Goal: Task Accomplishment & Management: Complete application form

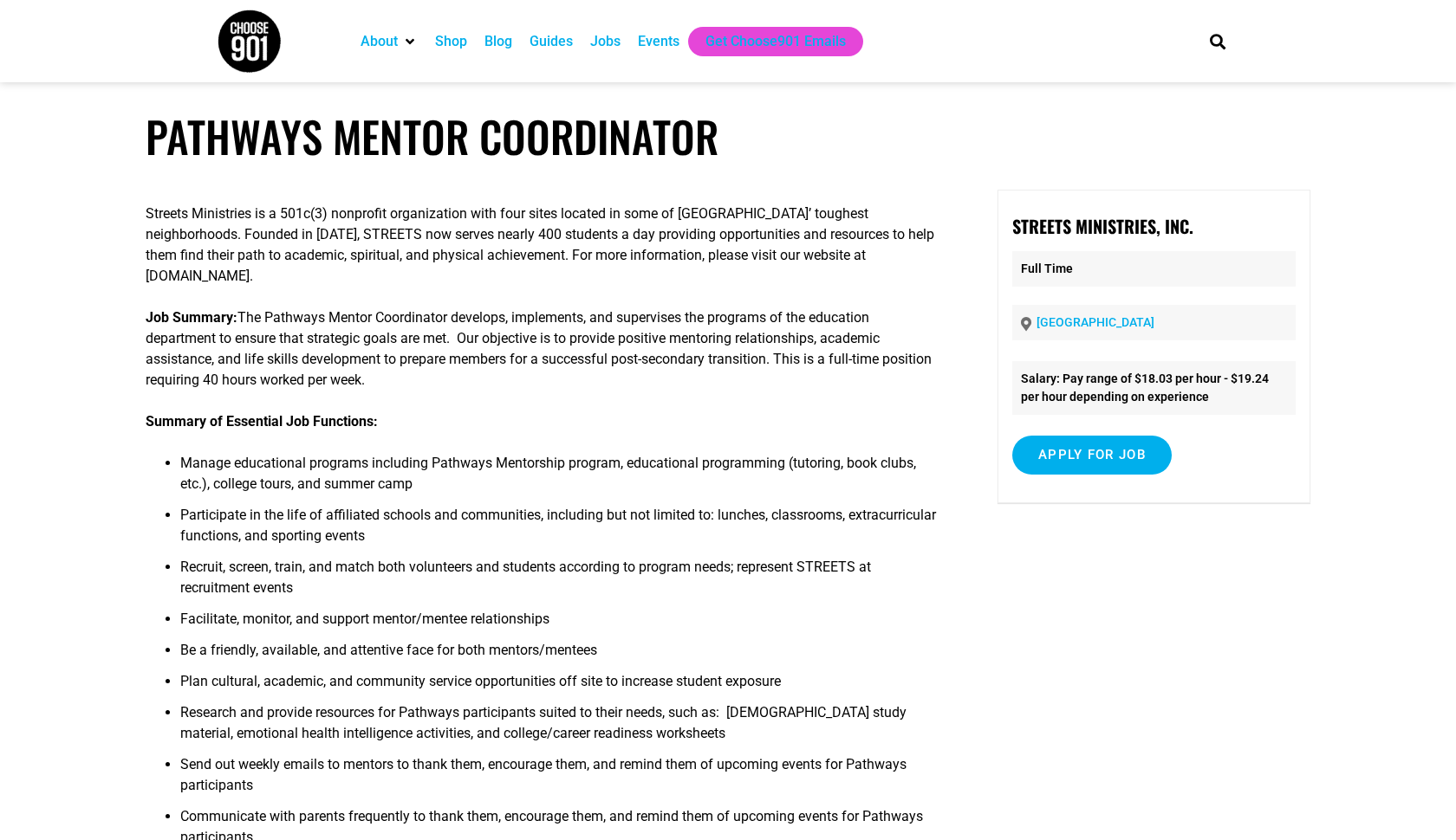
click at [1129, 327] on p "[GEOGRAPHIC_DATA]" at bounding box center [1153, 323] width 283 height 36
click at [1080, 460] on input "Apply for job" at bounding box center [1091, 455] width 159 height 39
drag, startPoint x: 1021, startPoint y: 533, endPoint x: 1214, endPoint y: 534, distance: 193.0
click at [1214, 534] on div "To apply for this job please visit streets.cloud9strategies.com ." at bounding box center [1153, 520] width 283 height 65
copy p "streets.cloud9strategies.com"
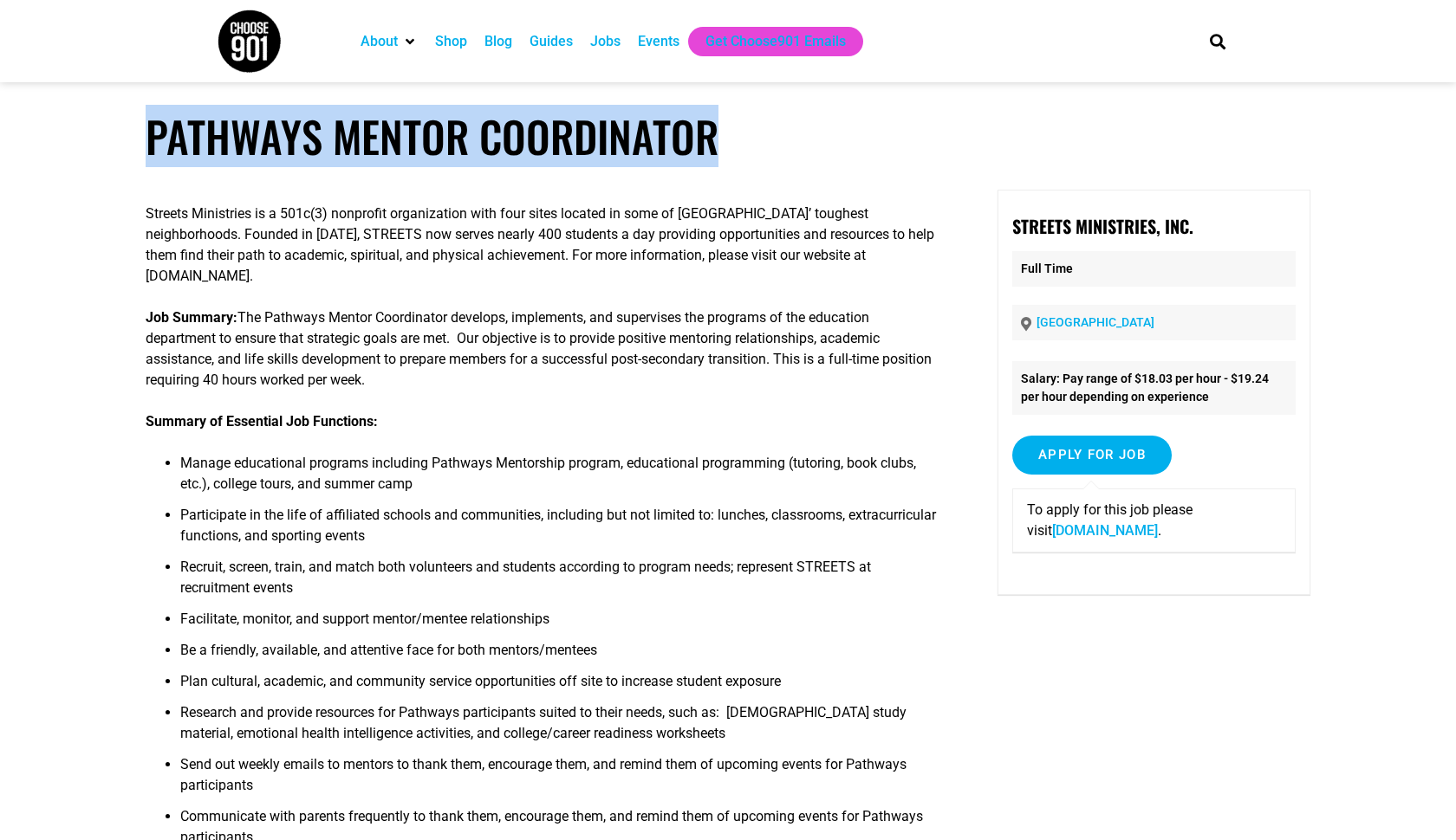
drag, startPoint x: 146, startPoint y: 142, endPoint x: 720, endPoint y: 137, distance: 574.0
click at [720, 137] on h1 "Pathways Mentor Coordinator" at bounding box center [728, 136] width 1165 height 51
copy h1 "Pathways Mentor Coordinator"
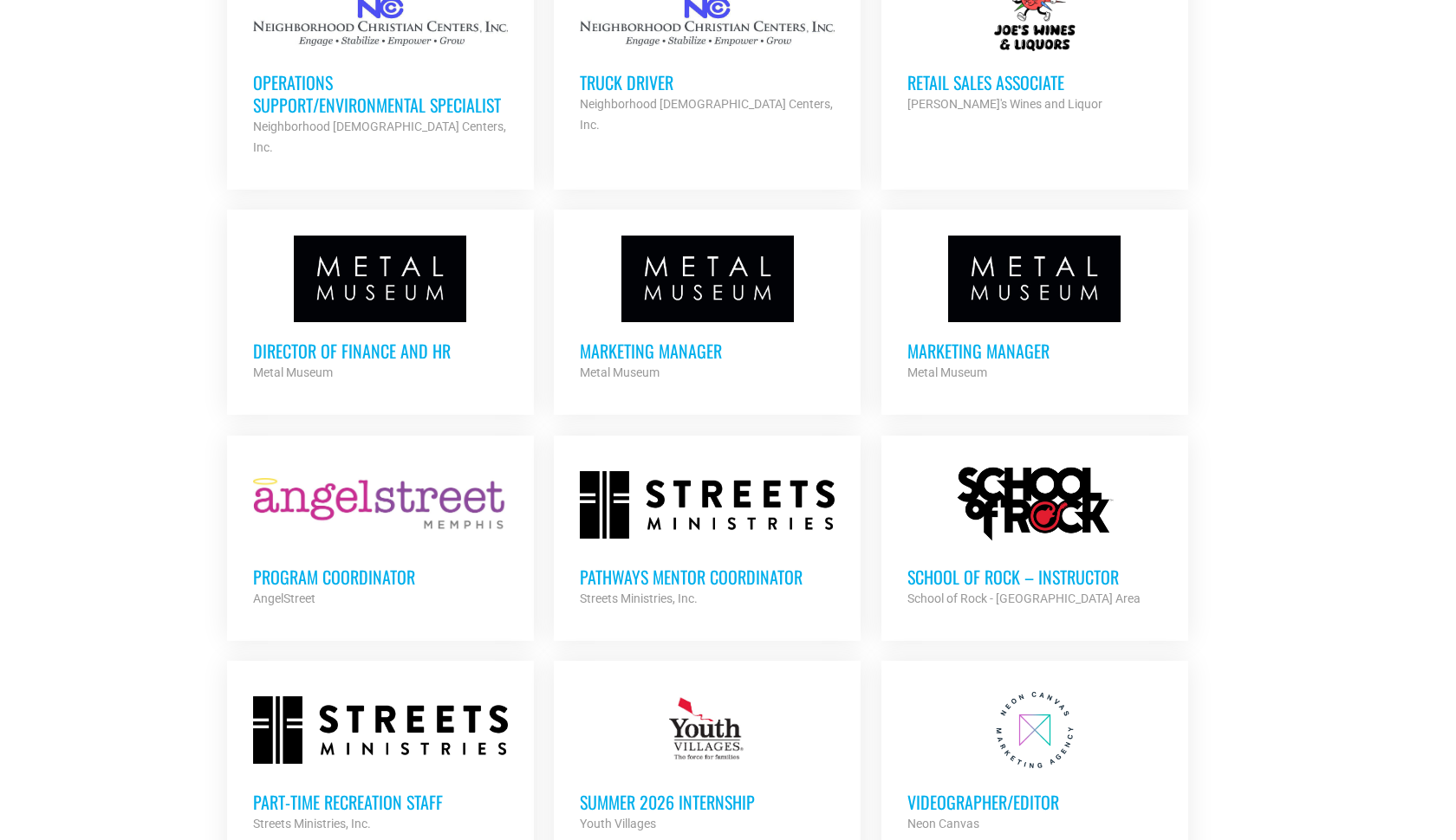
scroll to position [4757, 0]
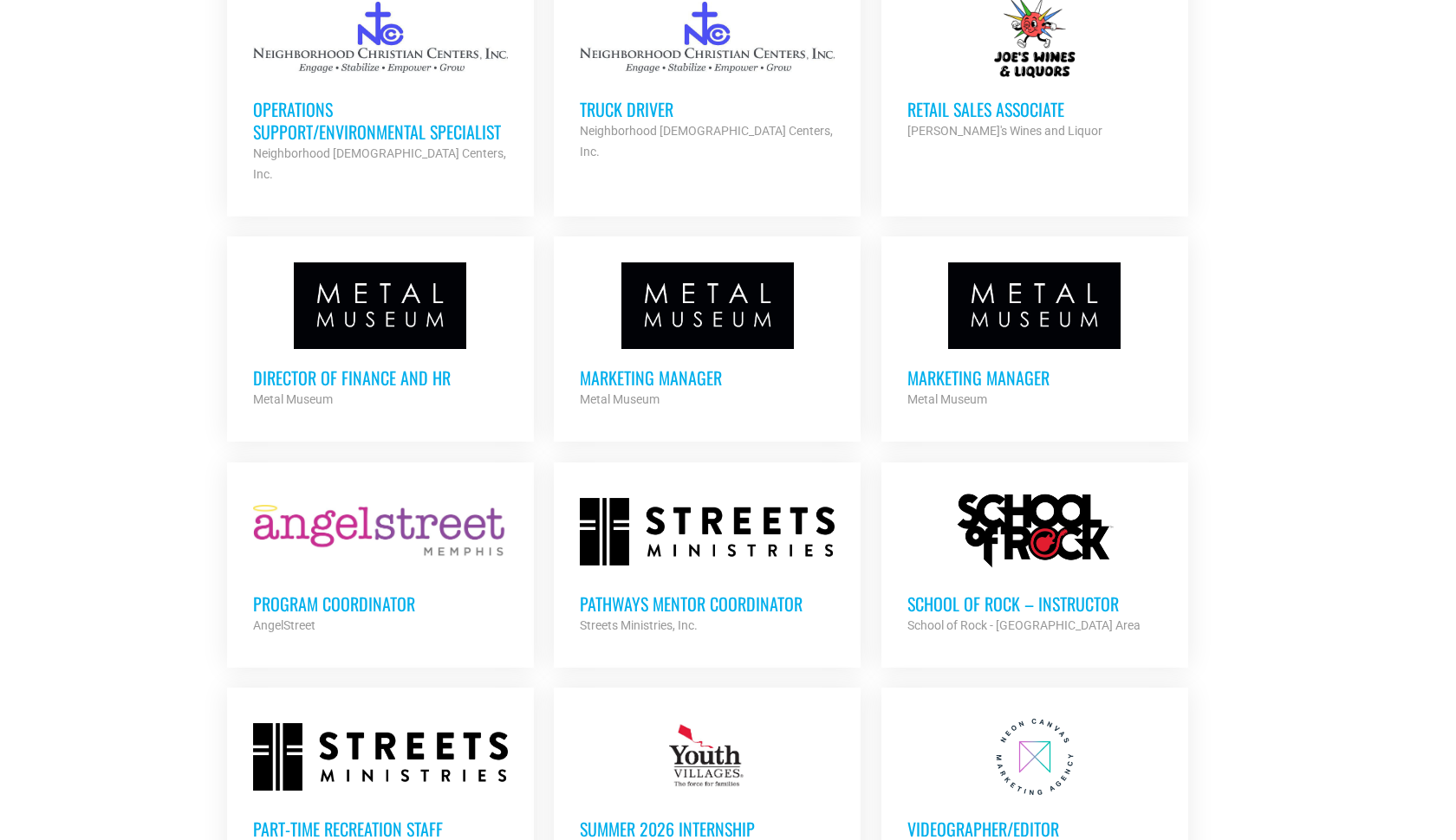
click at [410, 714] on div at bounding box center [381, 757] width 254 height 87
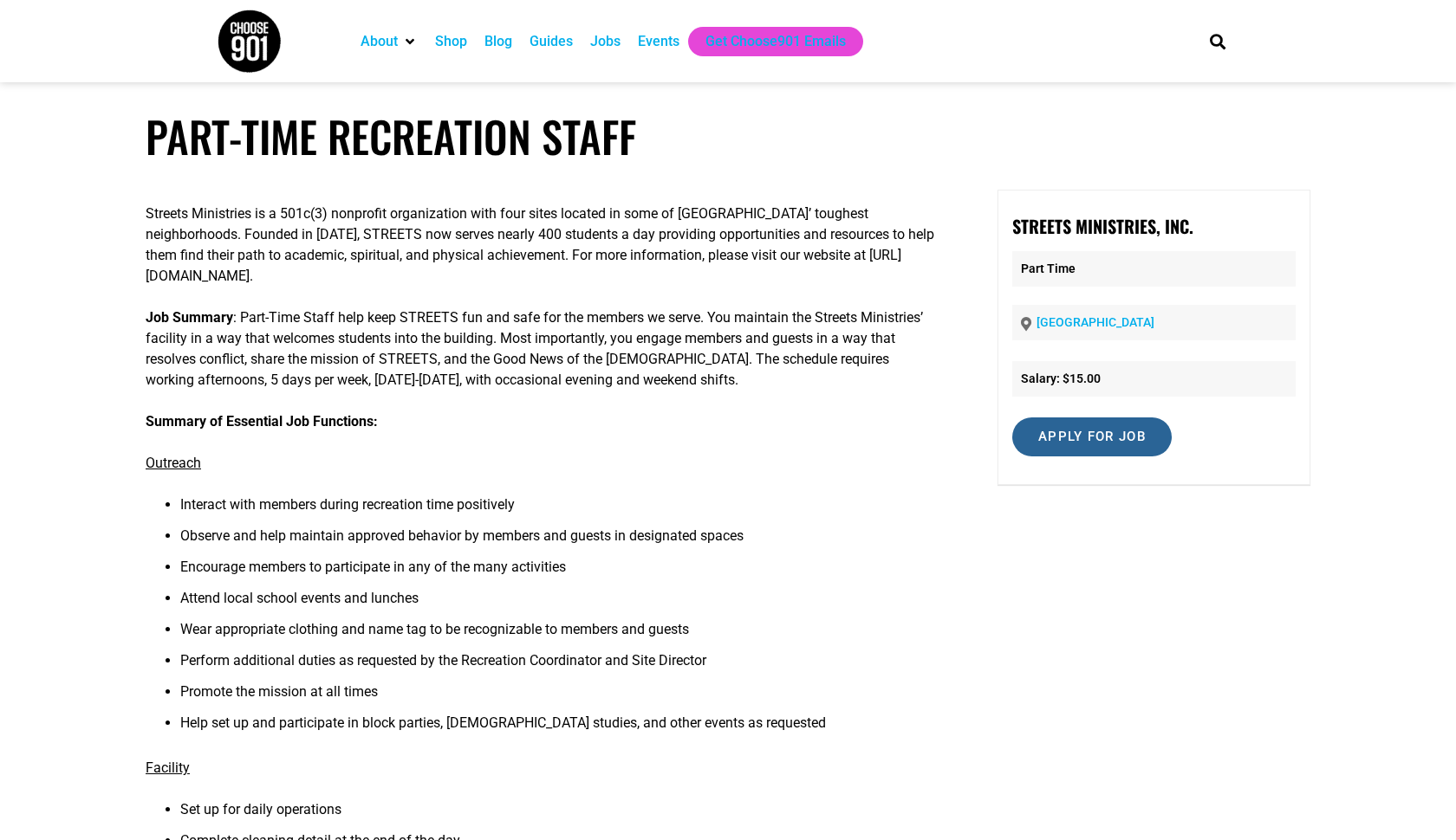
click at [1068, 444] on input "Apply for job" at bounding box center [1091, 436] width 159 height 39
